Goal: Information Seeking & Learning: Learn about a topic

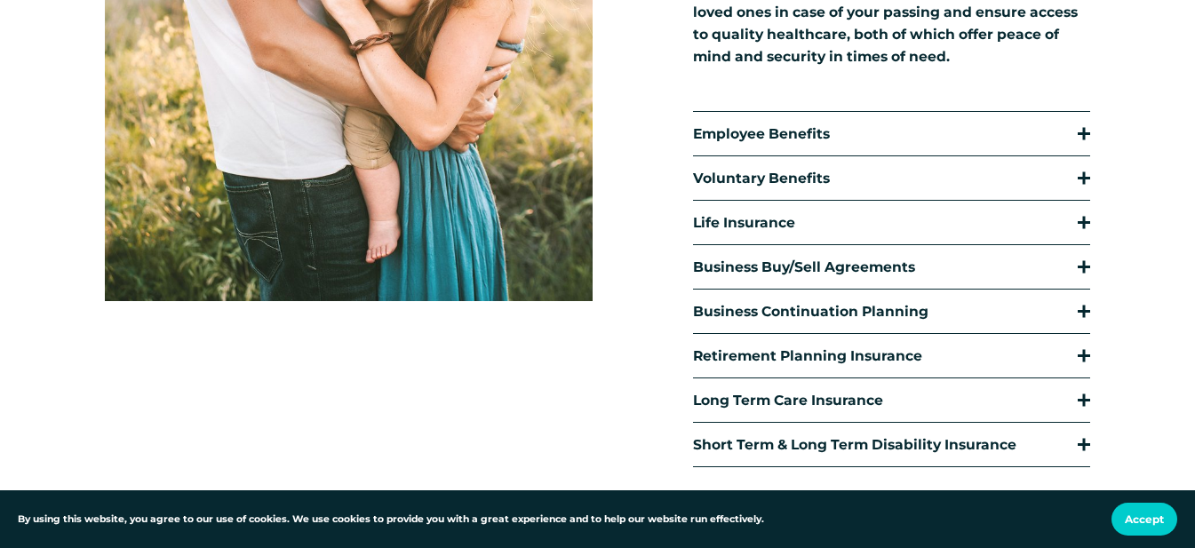
scroll to position [533, 0]
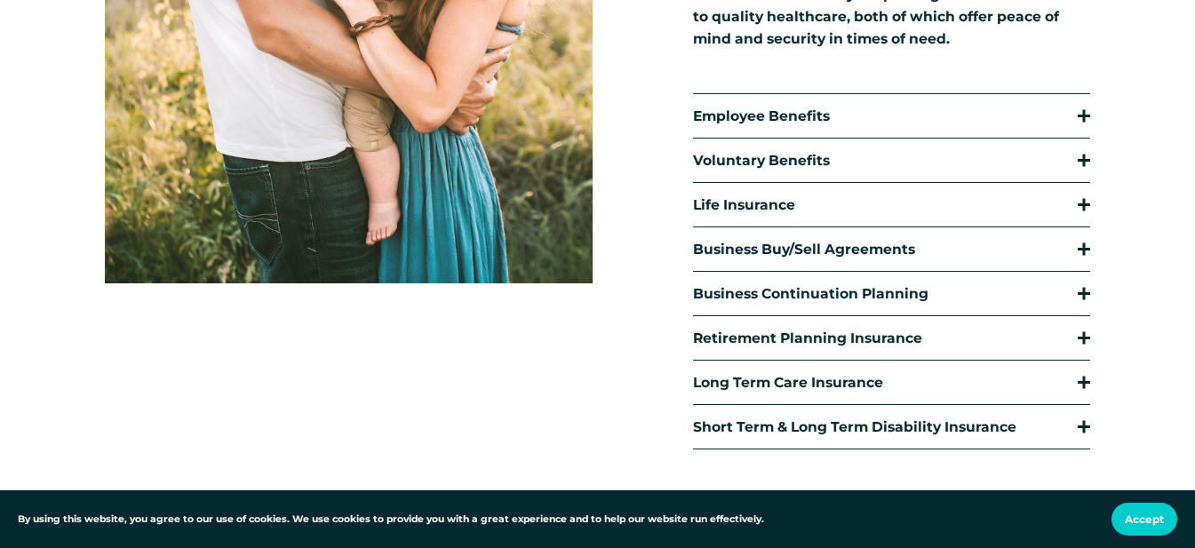
click at [1089, 166] on div at bounding box center [1084, 160] width 12 height 12
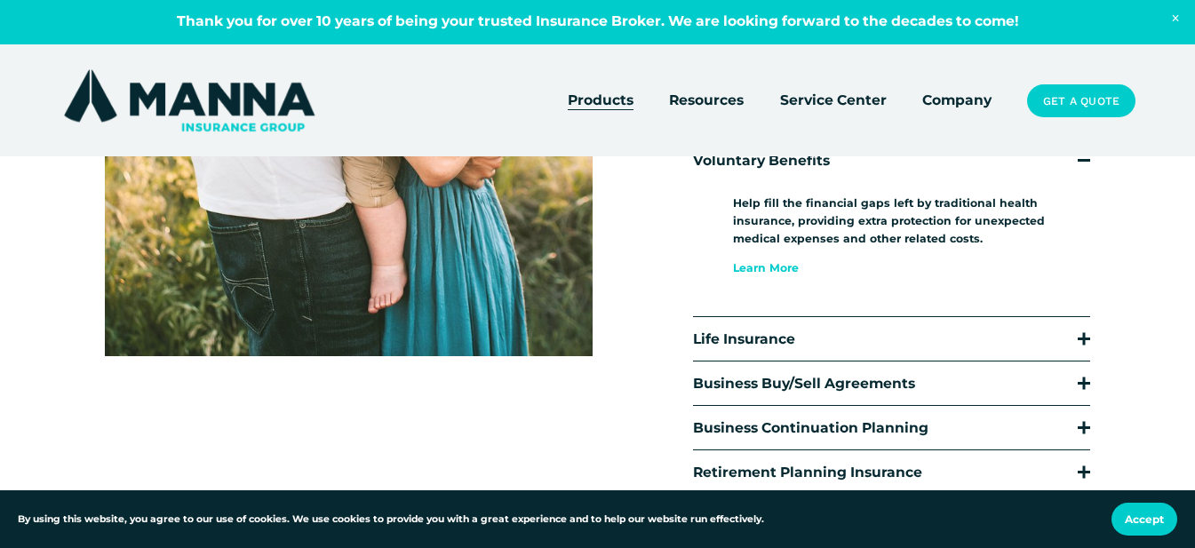
click at [759, 265] on link "Learn More" at bounding box center [766, 267] width 66 height 13
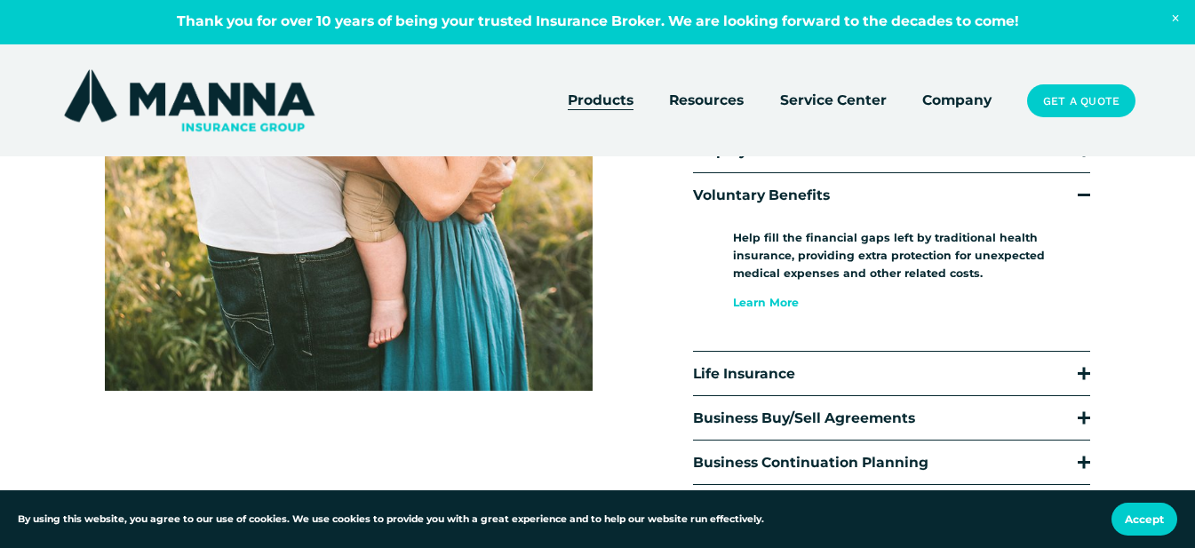
scroll to position [444, 0]
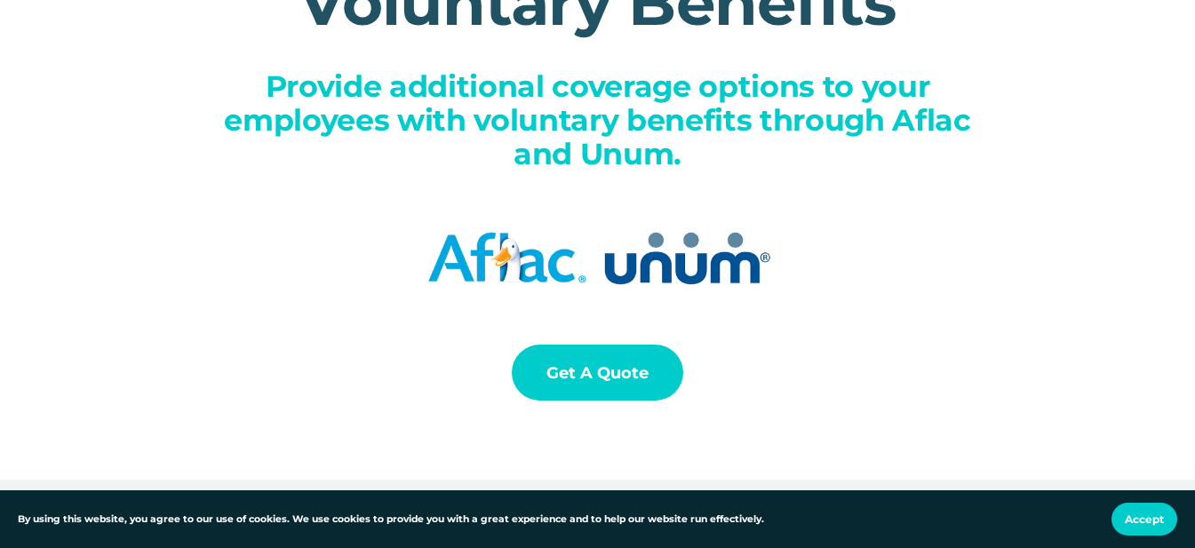
scroll to position [267, 0]
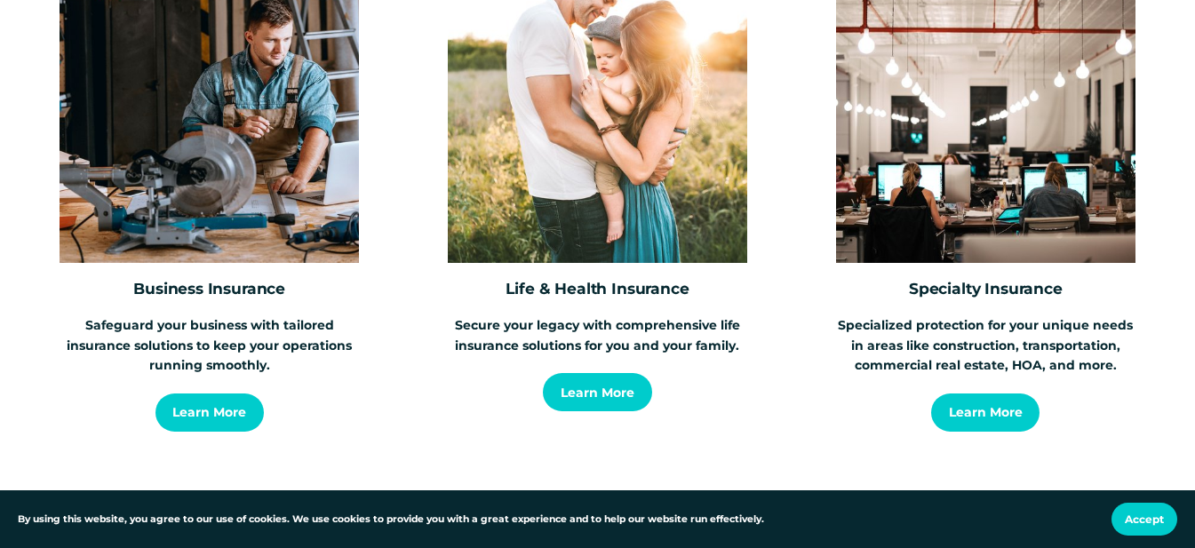
scroll to position [3021, 0]
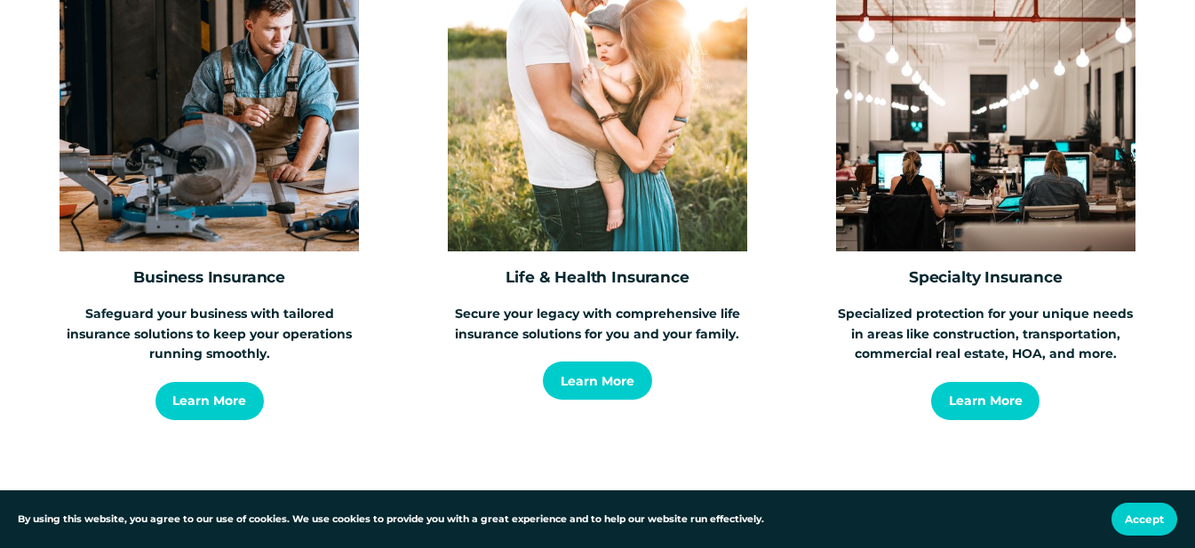
click at [593, 400] on link "Learn More" at bounding box center [597, 381] width 108 height 38
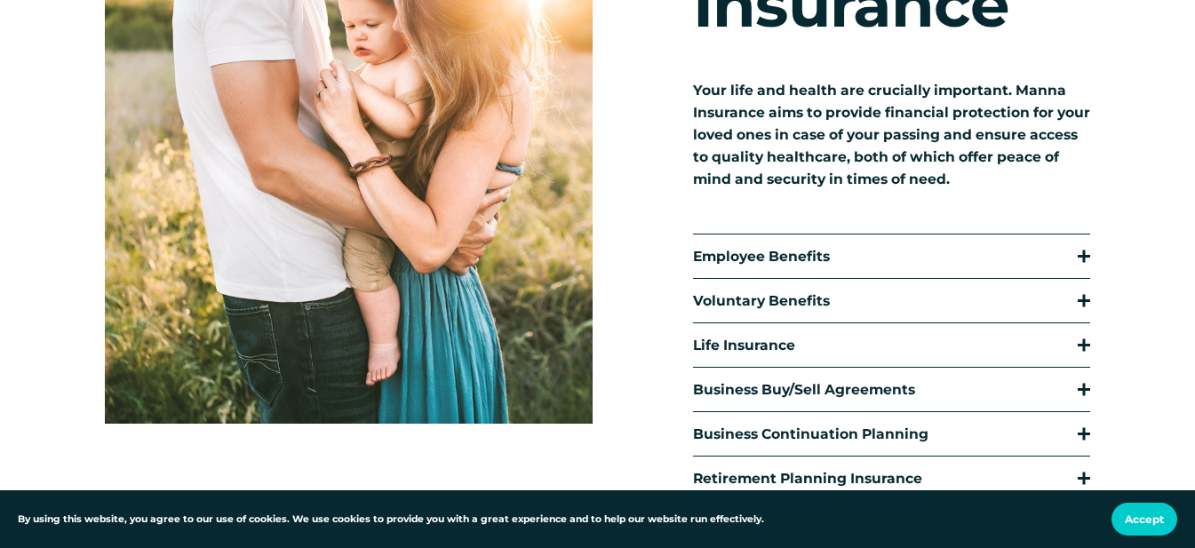
scroll to position [444, 0]
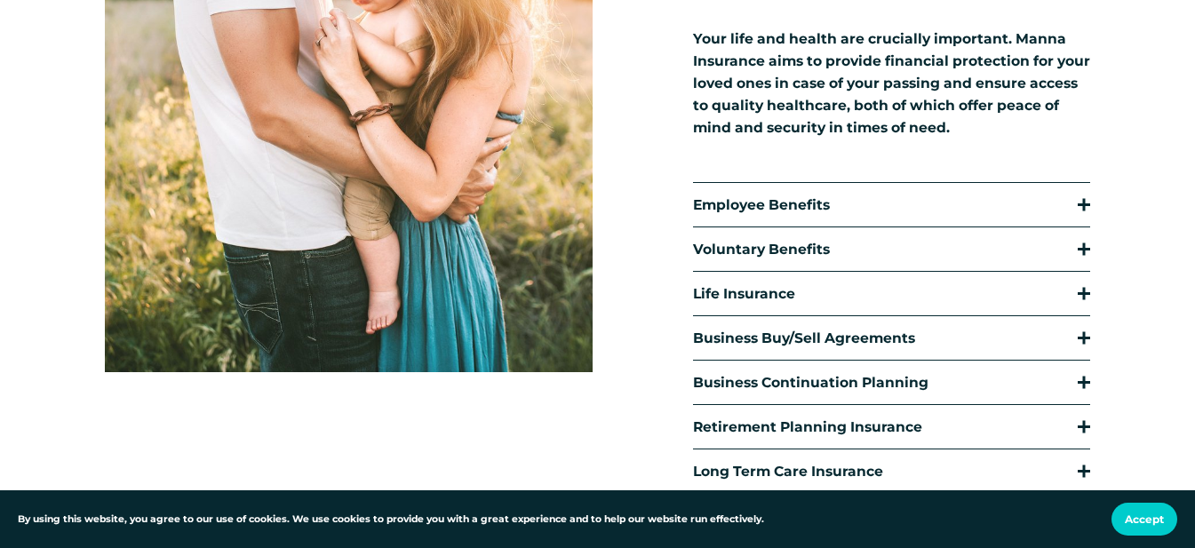
click at [1086, 255] on div at bounding box center [1084, 249] width 12 height 12
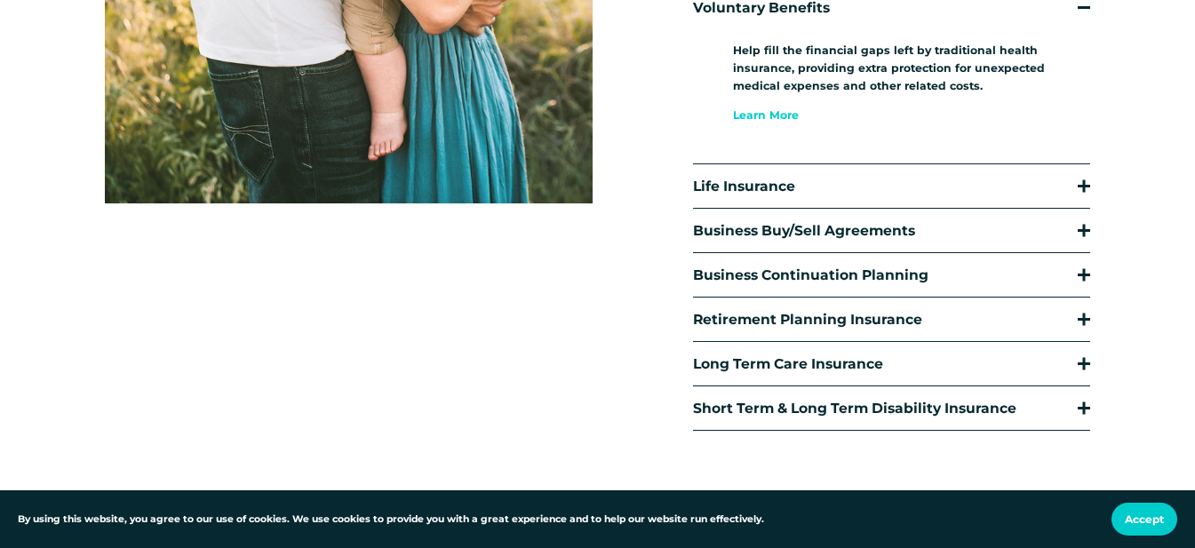
scroll to position [711, 0]
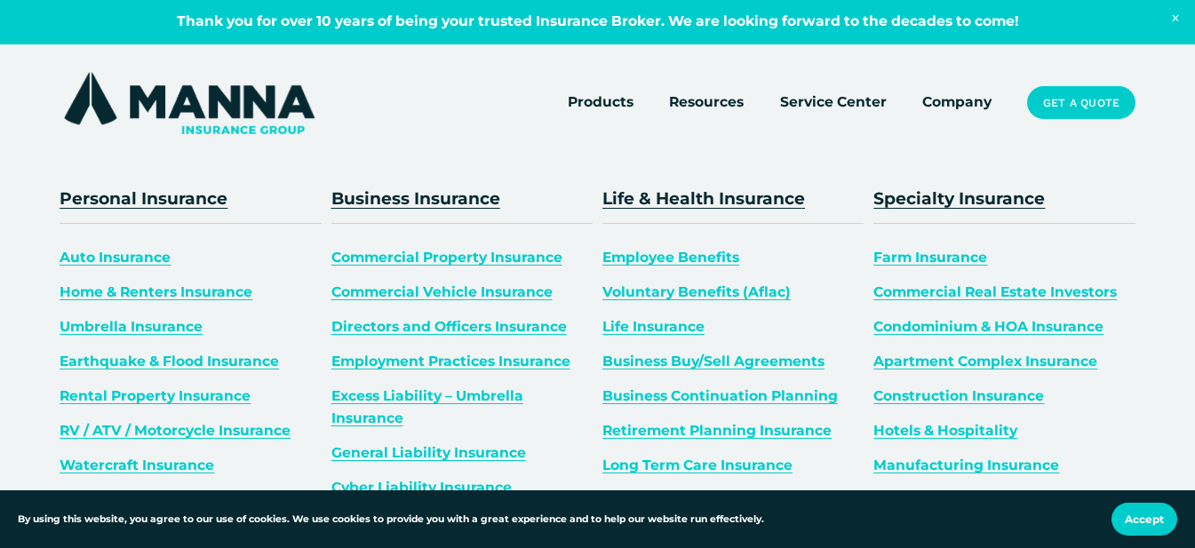
click at [670, 289] on link "Voluntary Benefits (Aflac)" at bounding box center [696, 291] width 188 height 17
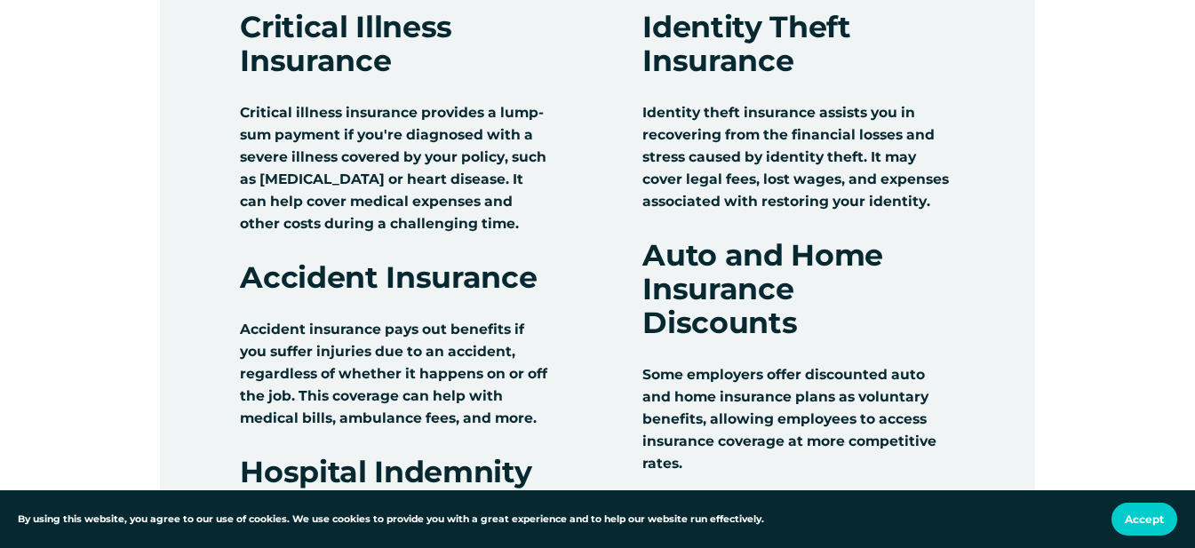
scroll to position [1955, 0]
